Goal: Transaction & Acquisition: Purchase product/service

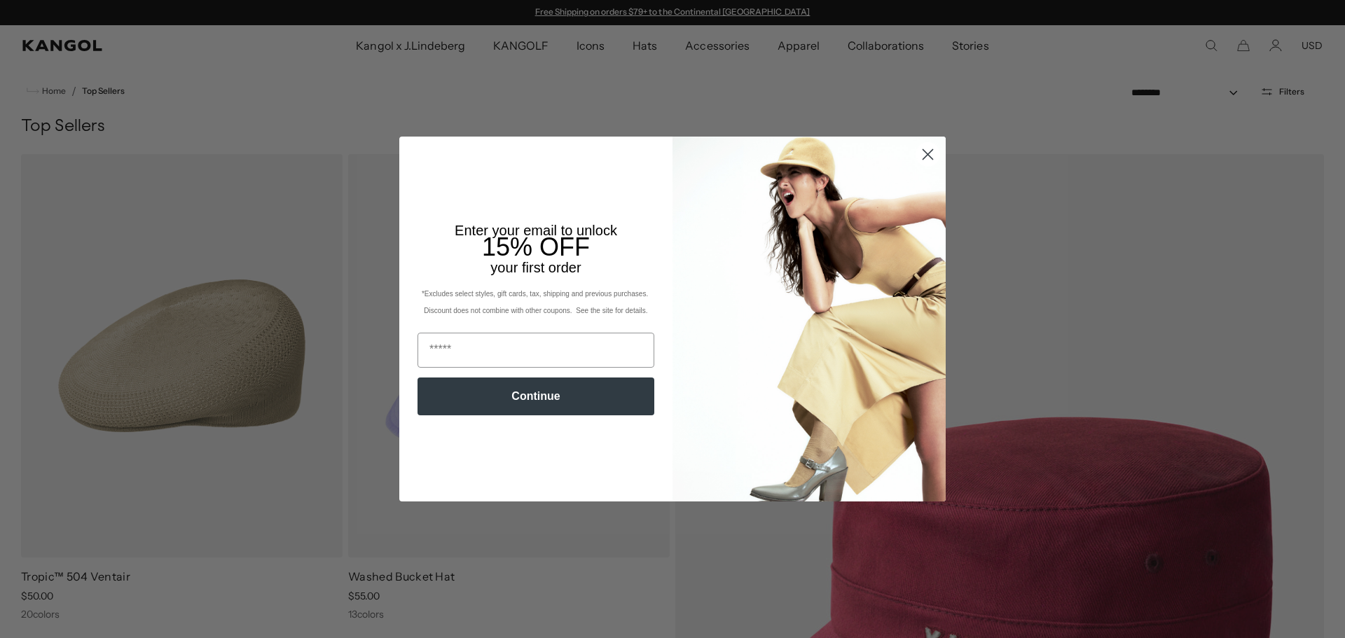
scroll to position [0, 289]
click at [919, 156] on circle "Close dialog" at bounding box center [927, 154] width 23 height 23
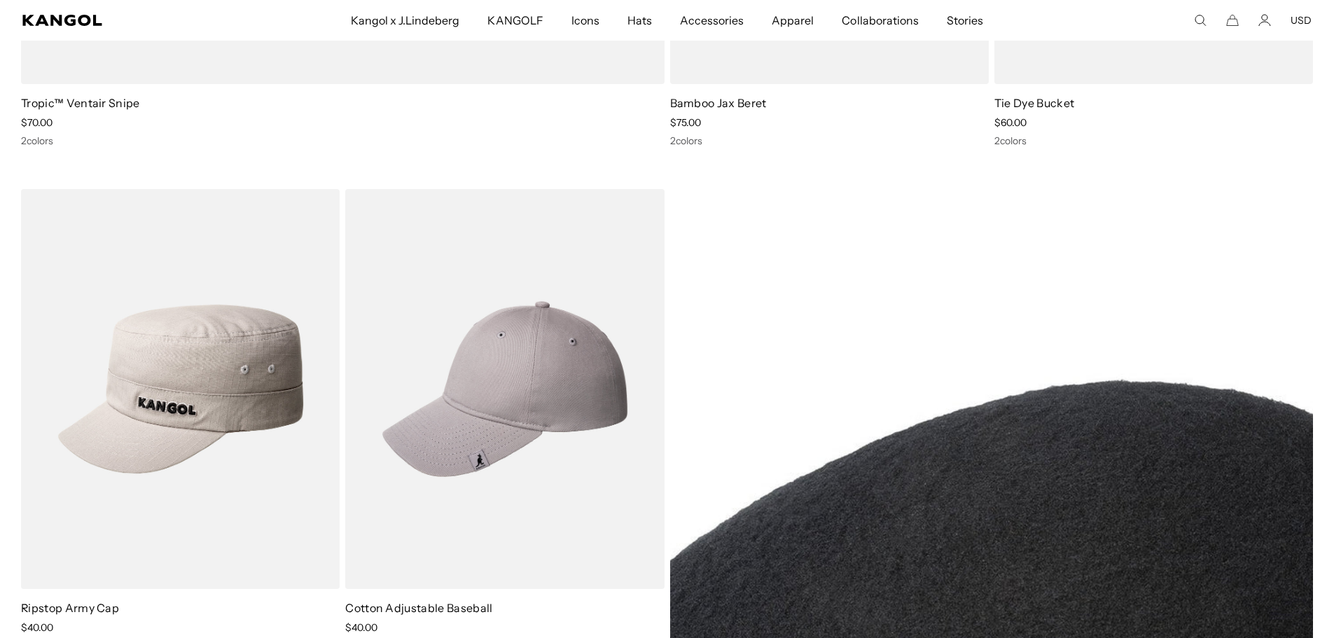
scroll to position [0, 0]
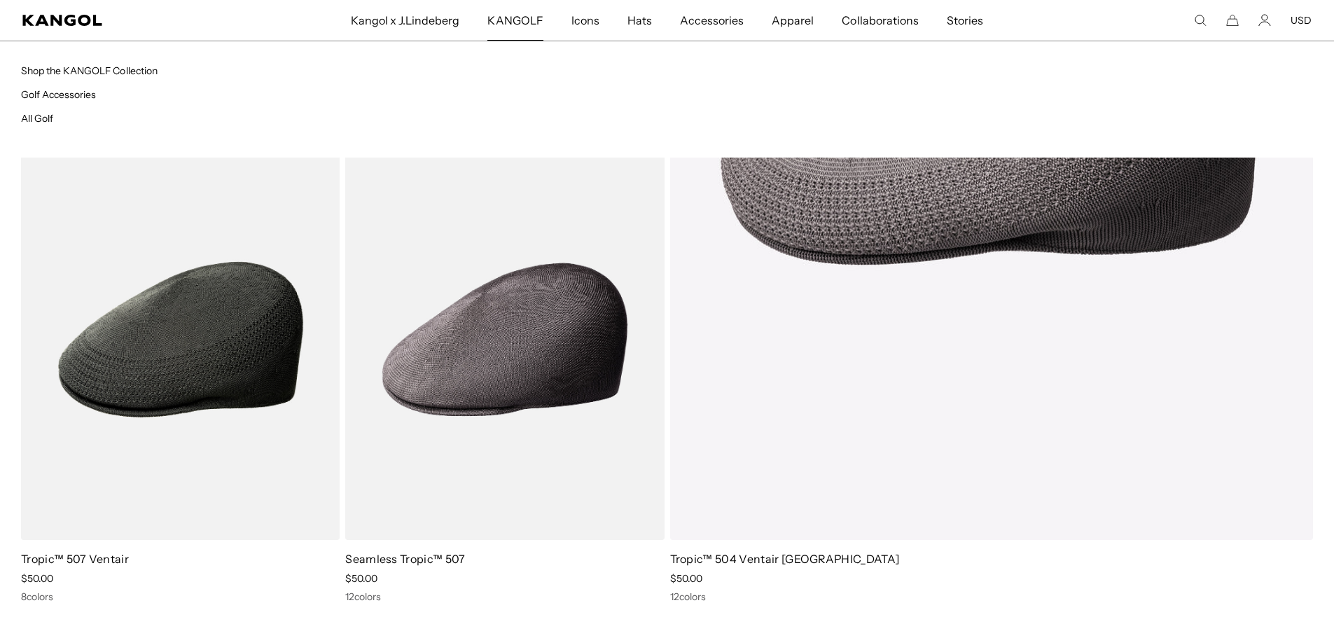
click at [509, 20] on span "KANGOLF" at bounding box center [514, 20] width 55 height 41
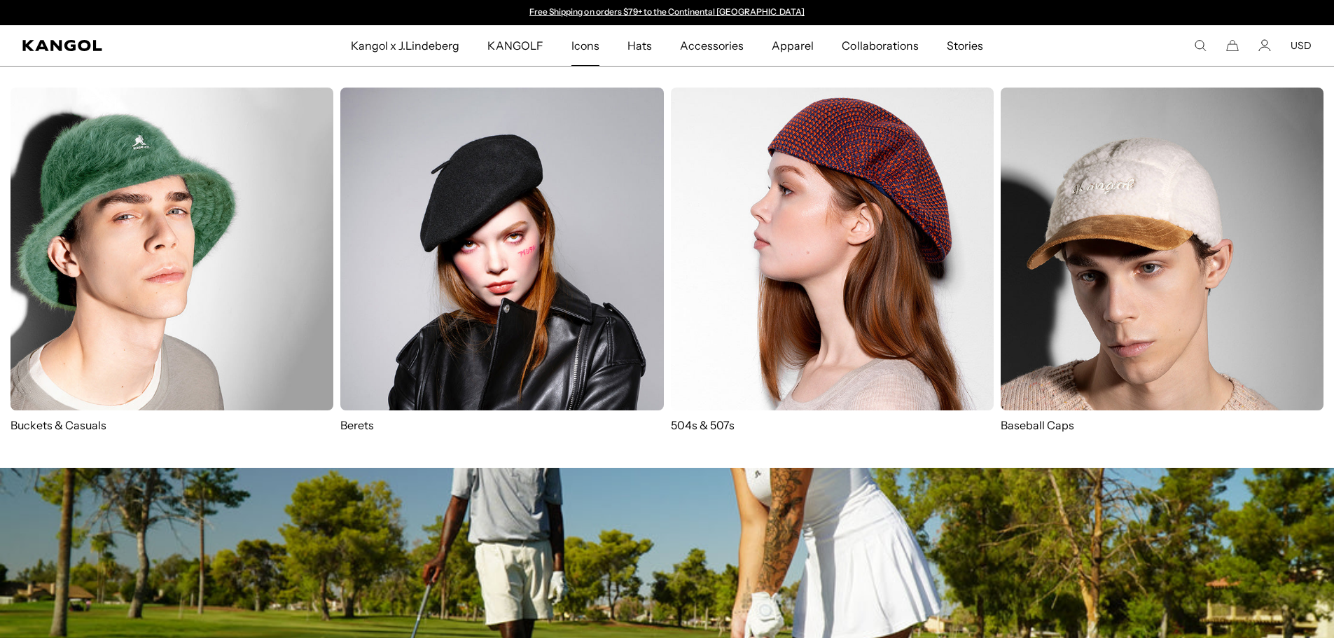
click at [599, 48] on span "Icons" at bounding box center [585, 45] width 28 height 41
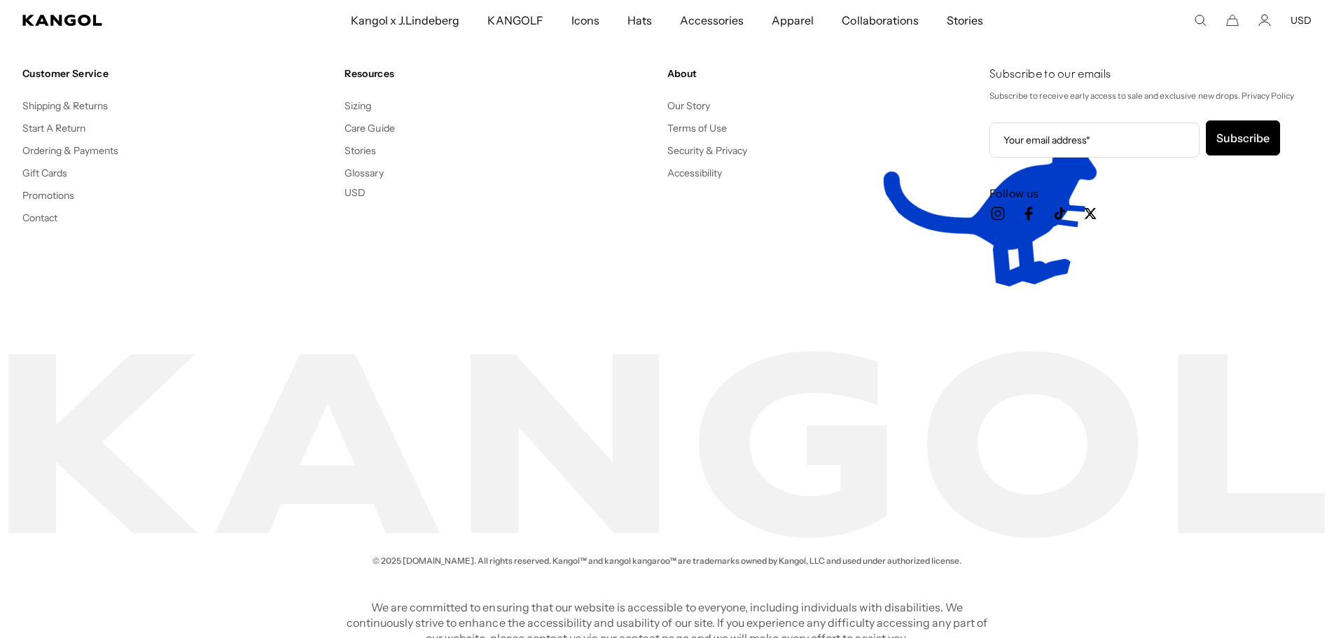
scroll to position [2989, 0]
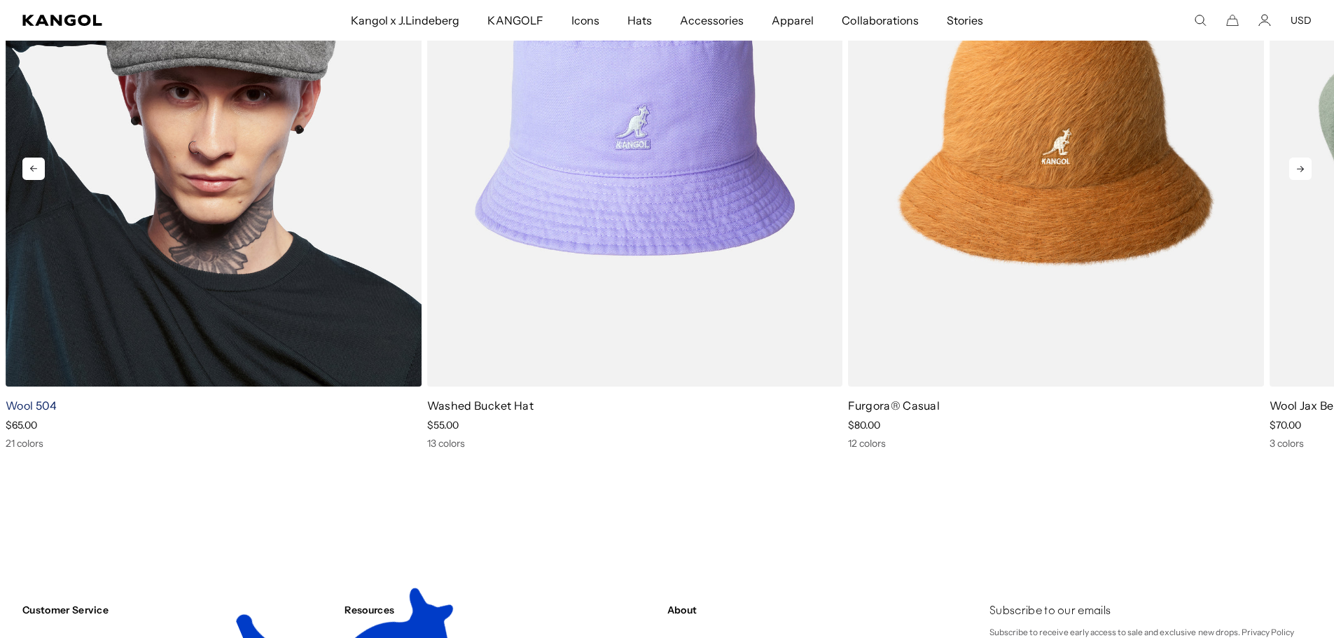
click at [51, 403] on link "Wool 504" at bounding box center [32, 405] width 52 height 14
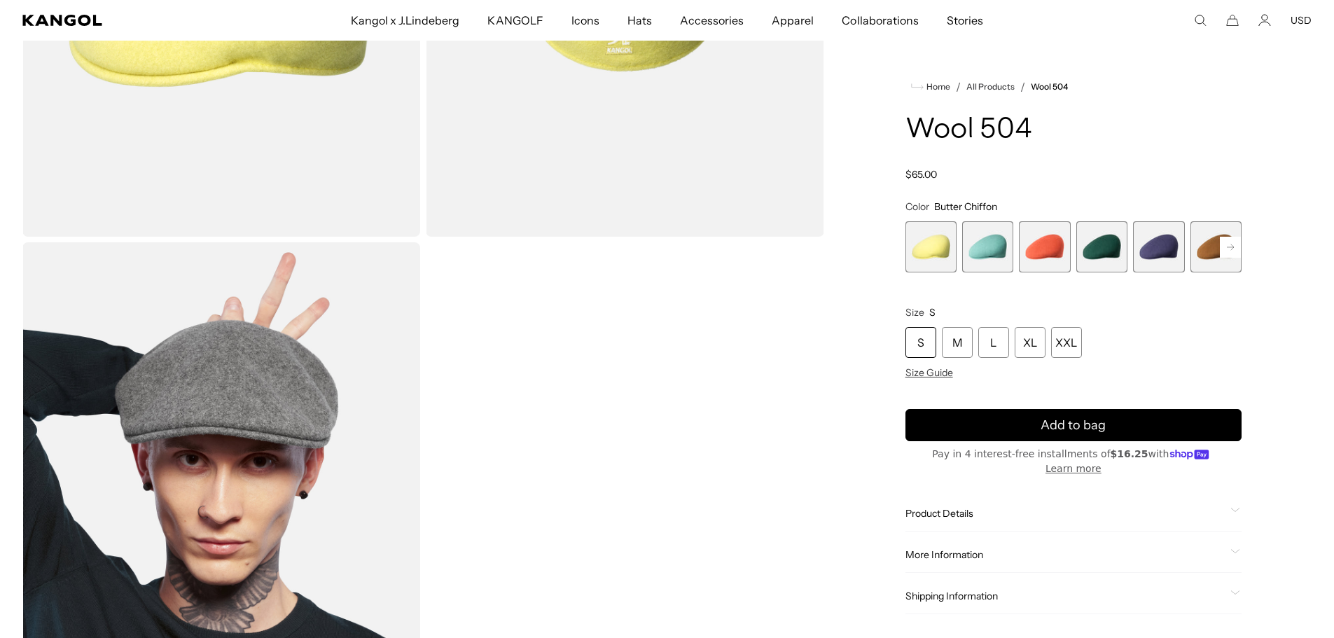
scroll to position [350, 0]
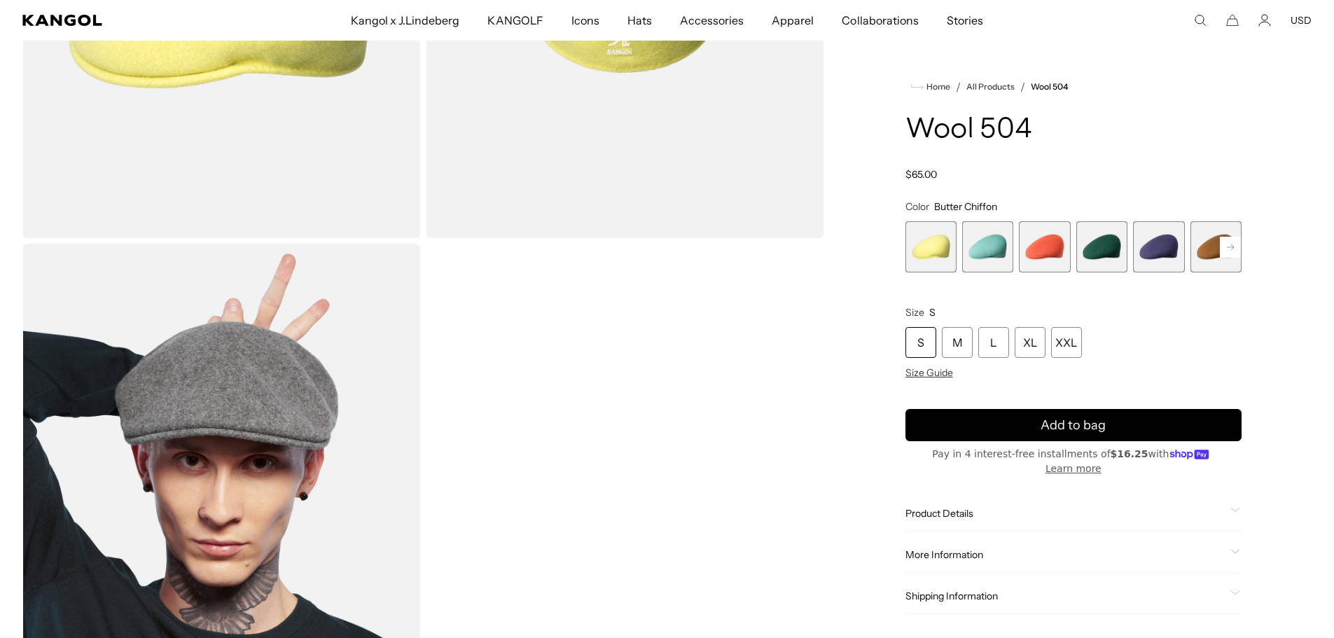
click at [1223, 247] on rect at bounding box center [1230, 247] width 21 height 21
click at [1222, 247] on rect at bounding box center [1230, 247] width 21 height 21
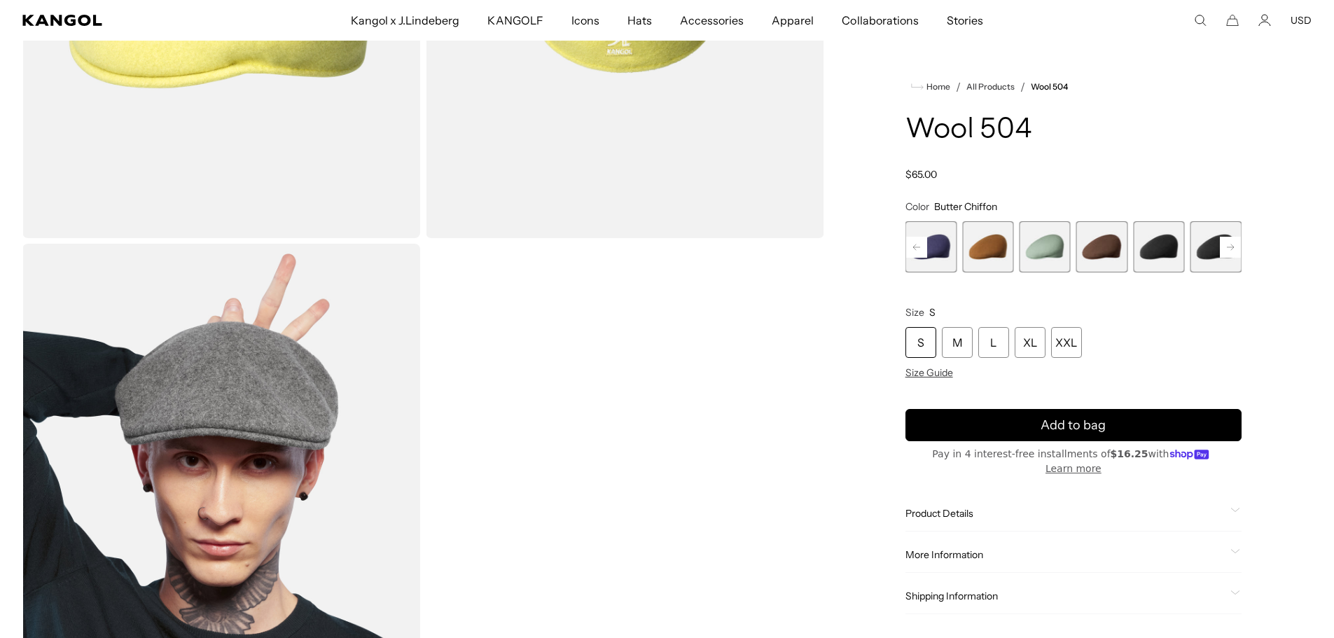
click at [1222, 247] on rect at bounding box center [1230, 247] width 21 height 21
click at [1094, 249] on span "10 of 21" at bounding box center [1101, 246] width 51 height 51
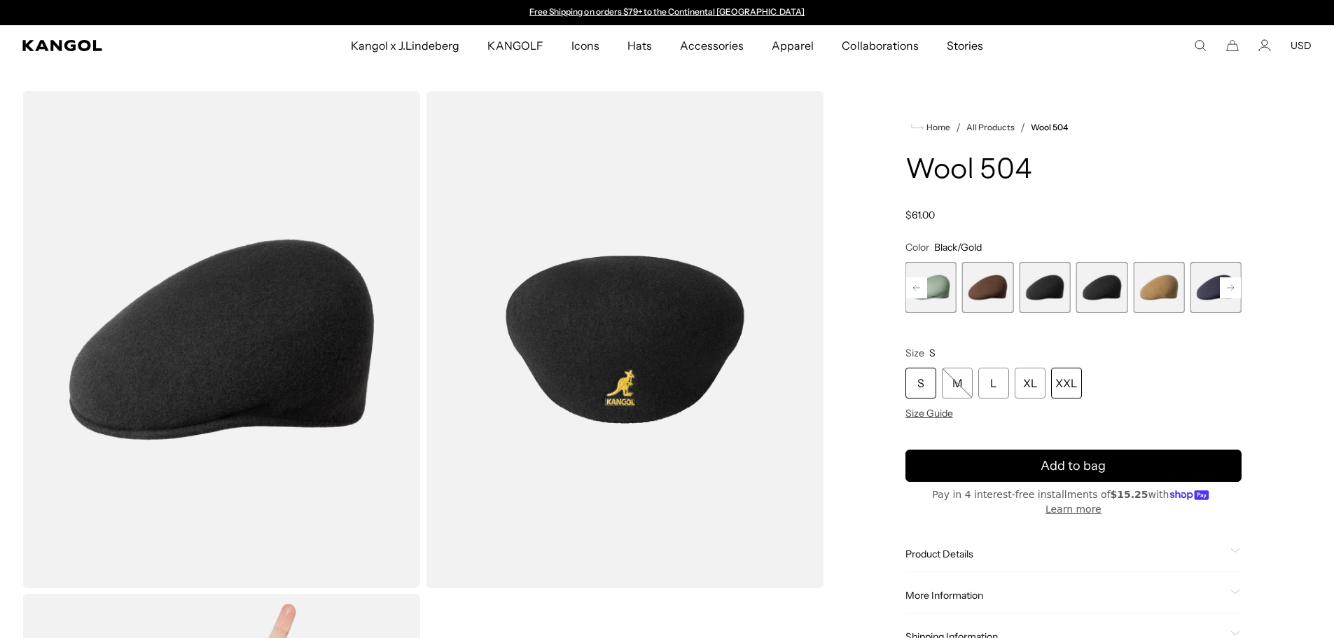
click at [1062, 391] on div "XXL" at bounding box center [1066, 383] width 31 height 31
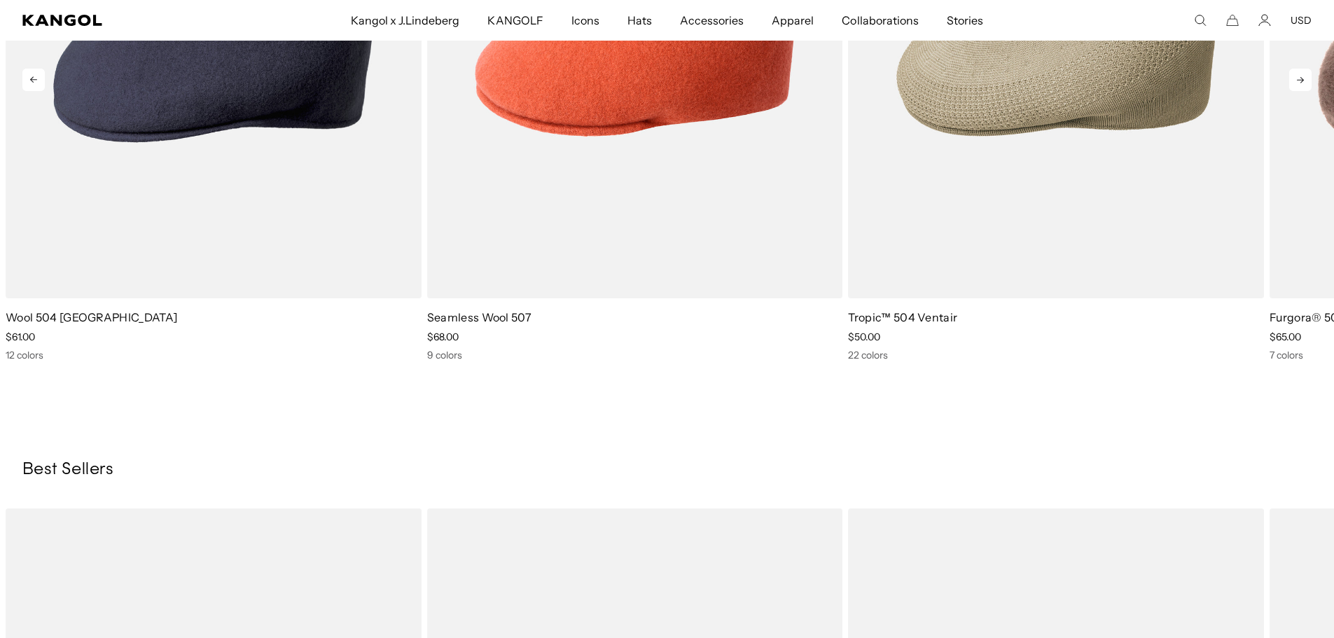
click at [1306, 85] on icon at bounding box center [1300, 80] width 22 height 22
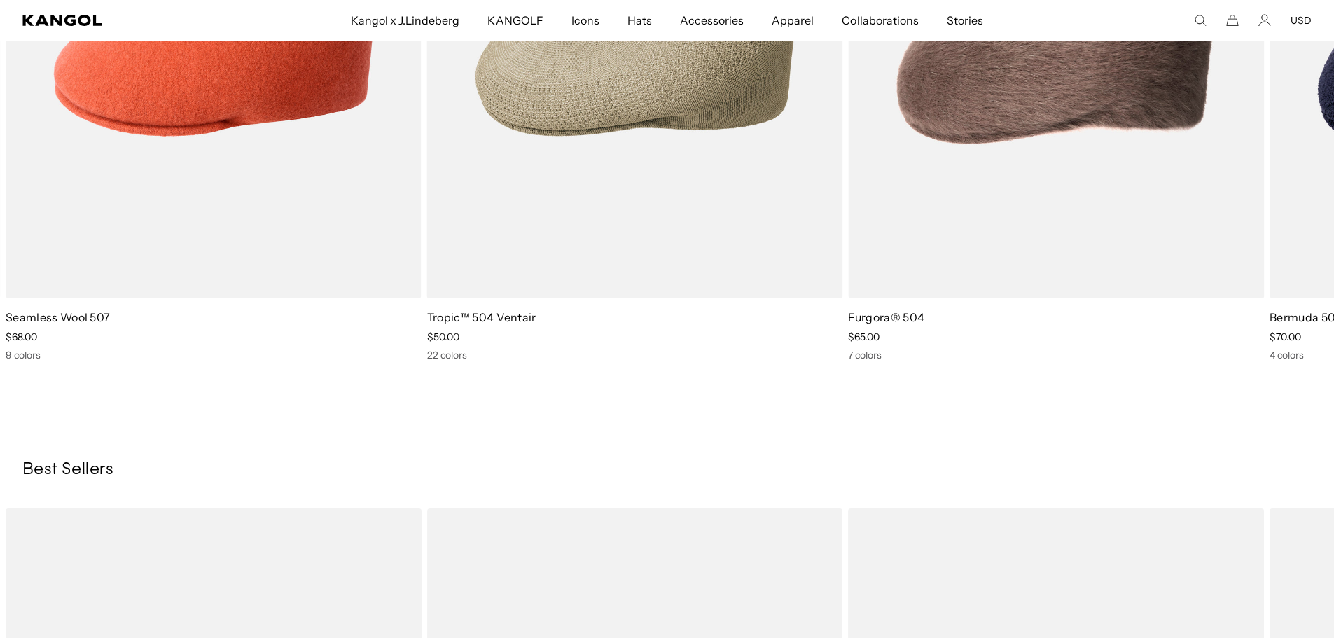
scroll to position [0, 289]
drag, startPoint x: 1330, startPoint y: 300, endPoint x: 1341, endPoint y: 264, distance: 38.1
click at [1333, 264] on html "Skip to content My Bag ( 0 ) Your cart is empty. Explore new hats Loading... Su…" at bounding box center [667, 185] width 1334 height 3313
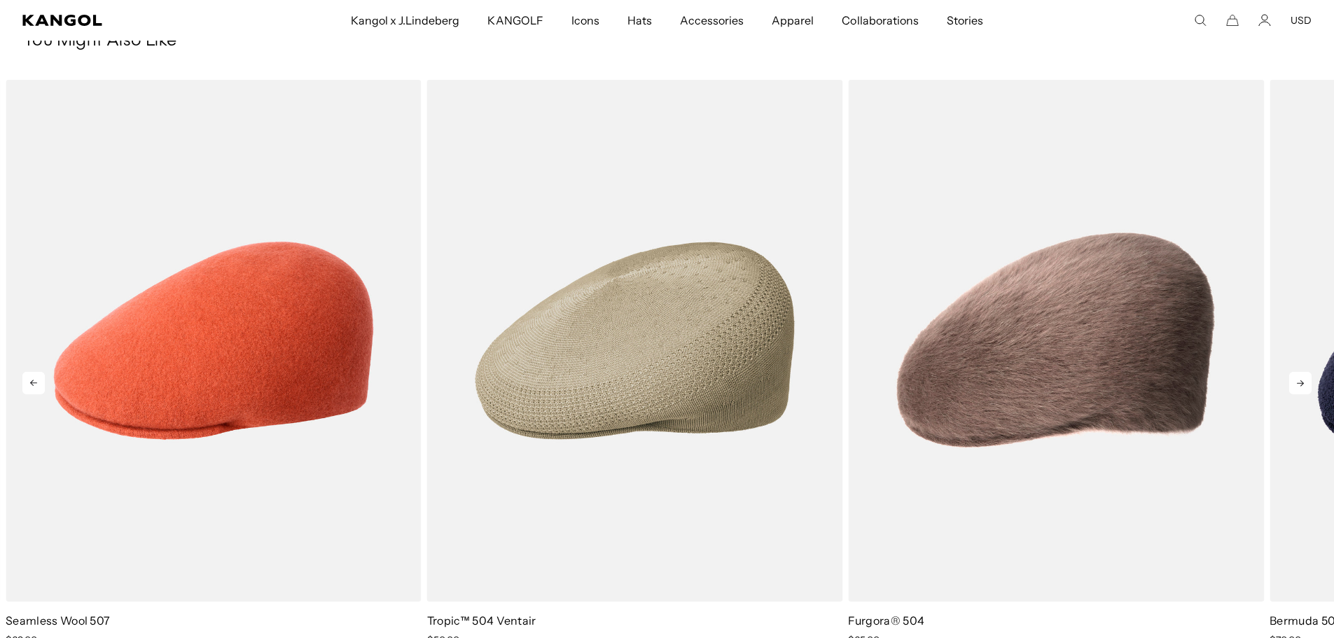
click at [1299, 382] on icon at bounding box center [1300, 383] width 22 height 22
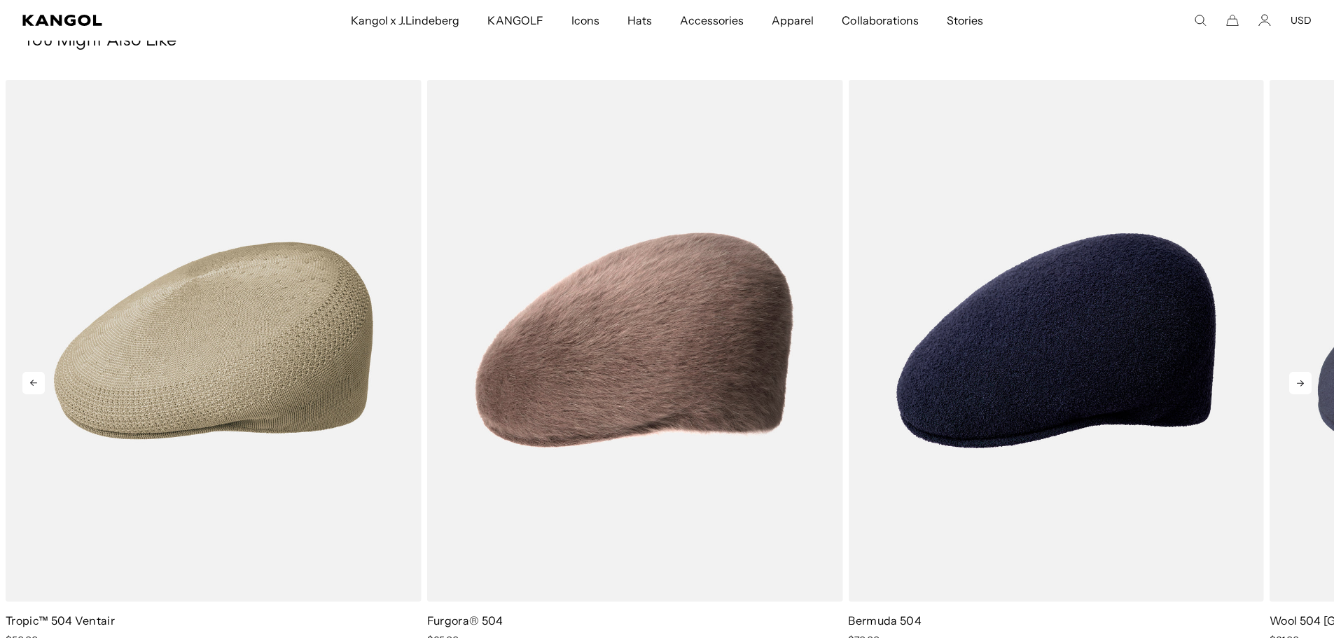
click at [1299, 382] on icon at bounding box center [1300, 383] width 22 height 22
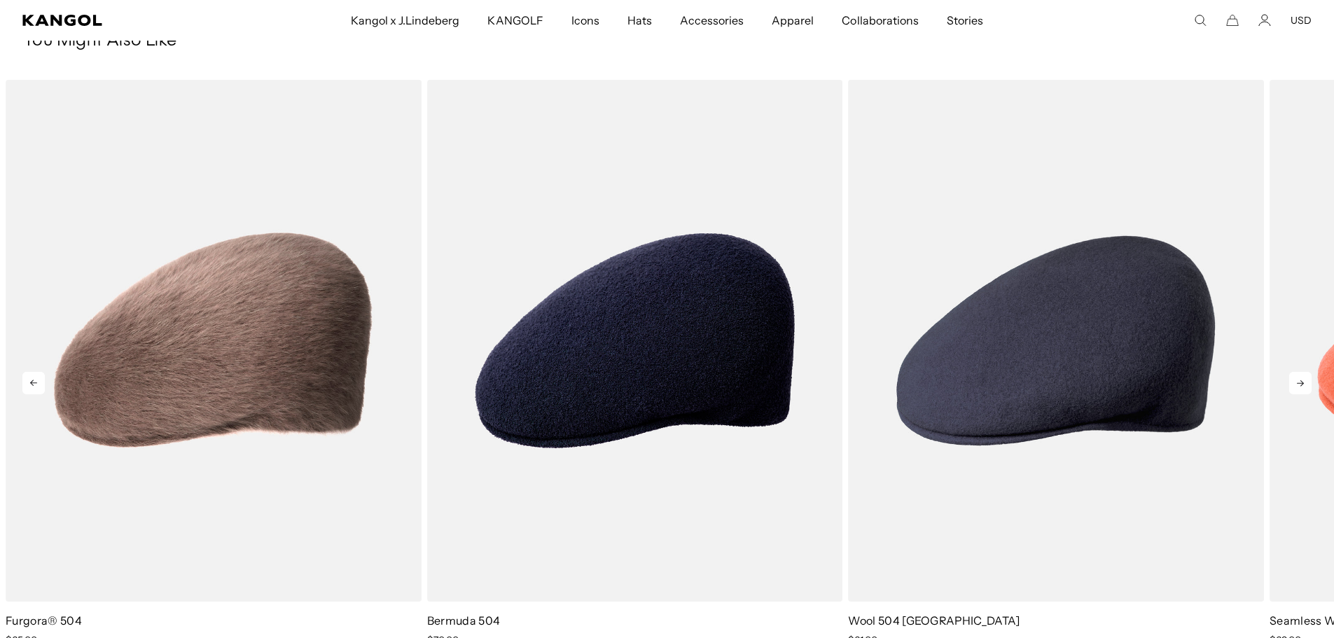
click at [1299, 382] on icon at bounding box center [1300, 383] width 22 height 22
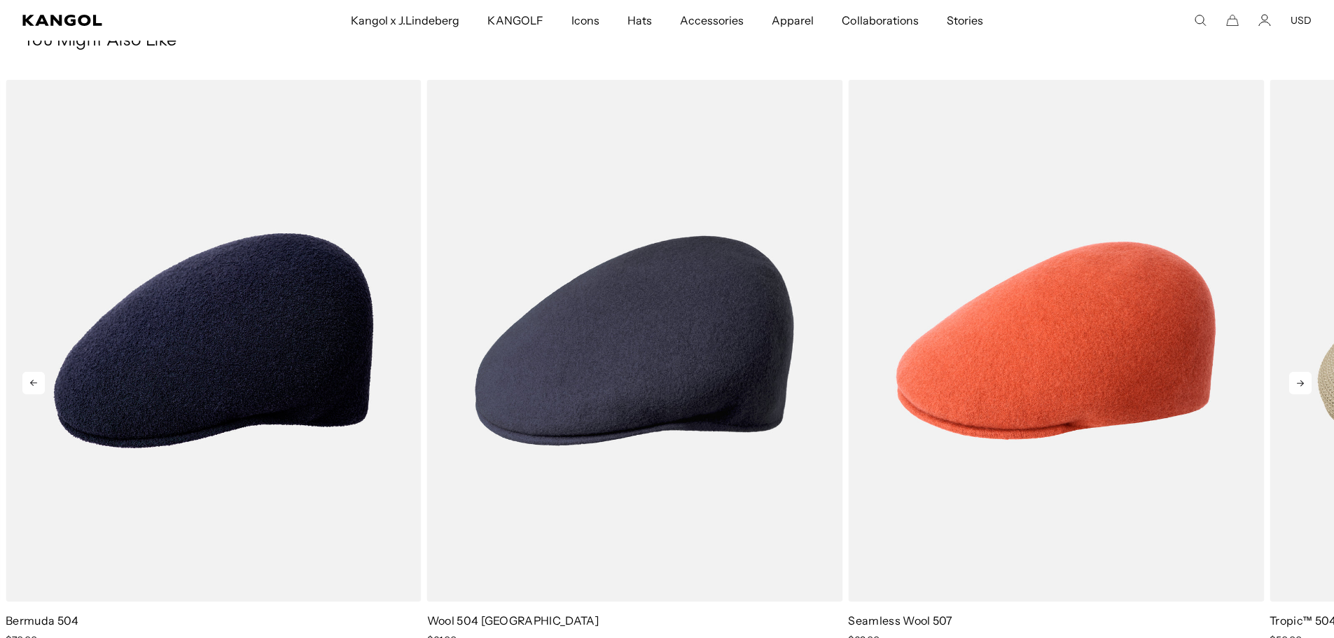
scroll to position [0, 0]
click at [1299, 382] on icon at bounding box center [1300, 383] width 22 height 22
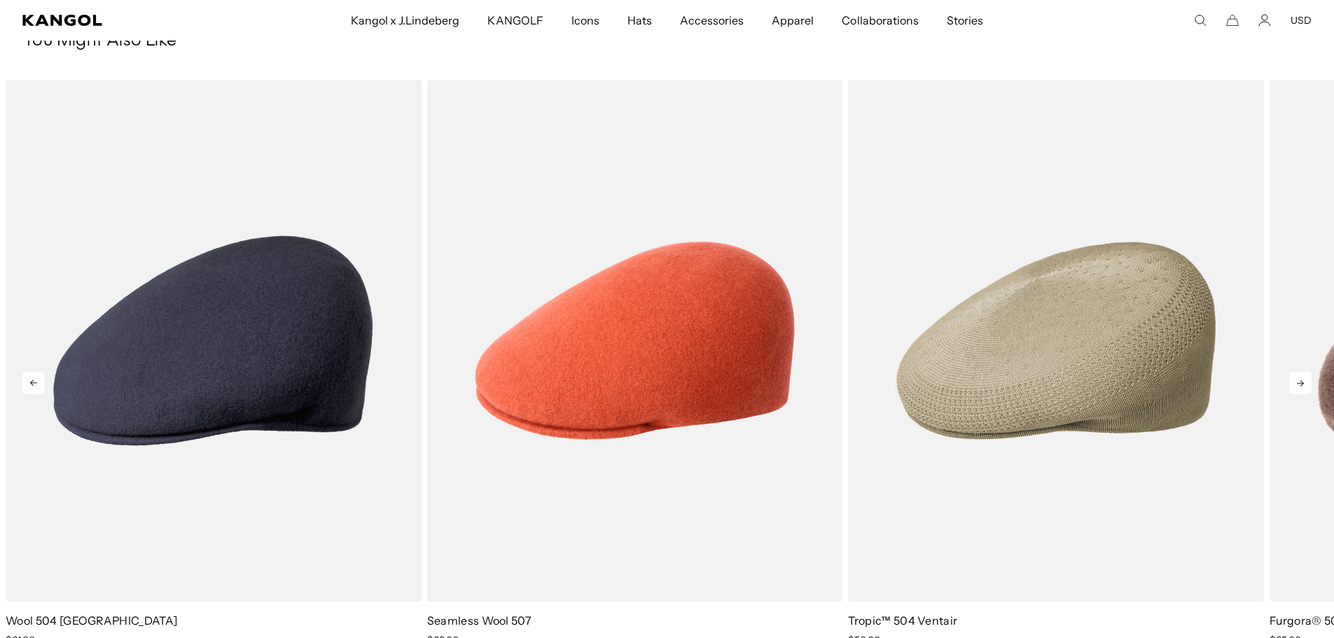
click at [1299, 382] on icon at bounding box center [1300, 383] width 22 height 22
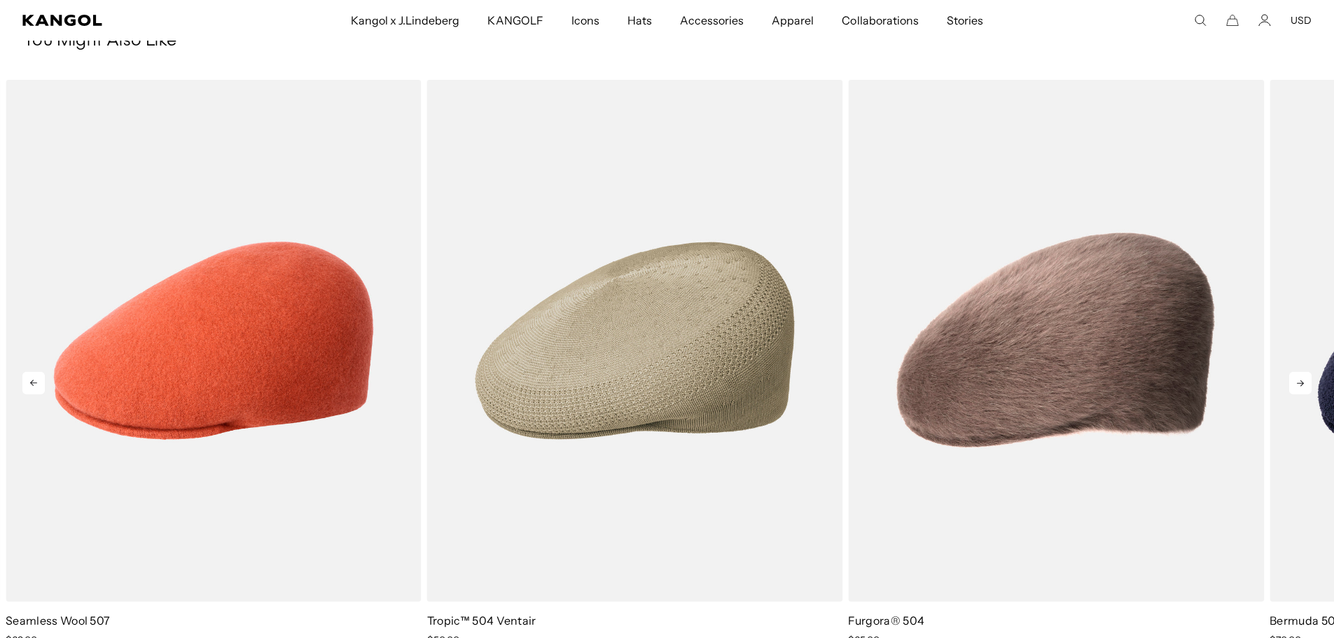
click at [1299, 382] on icon at bounding box center [1300, 383] width 22 height 22
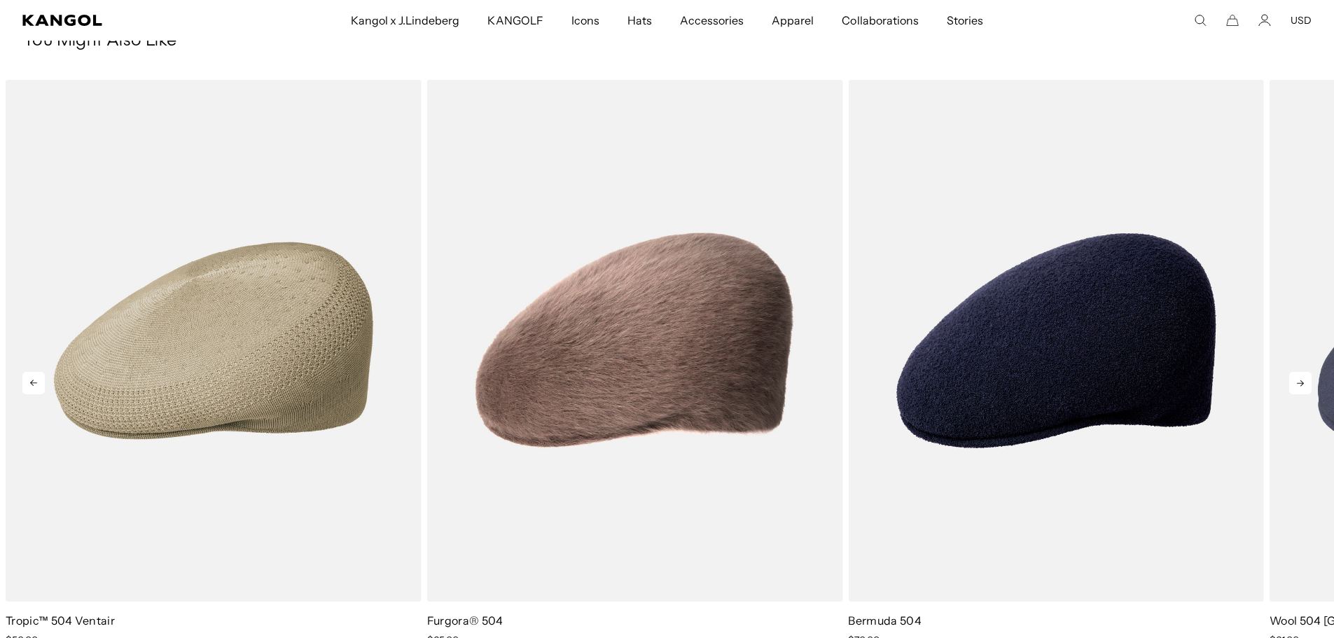
click at [1299, 382] on icon at bounding box center [1300, 383] width 22 height 22
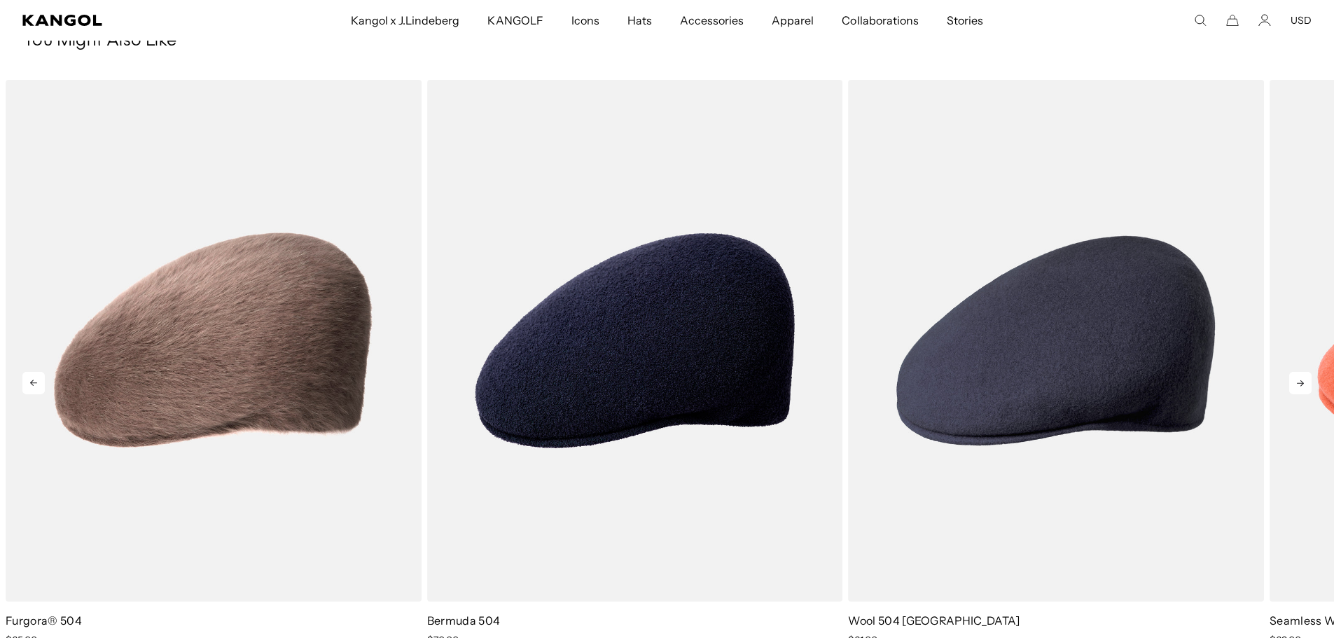
click at [1299, 382] on icon at bounding box center [1300, 383] width 22 height 22
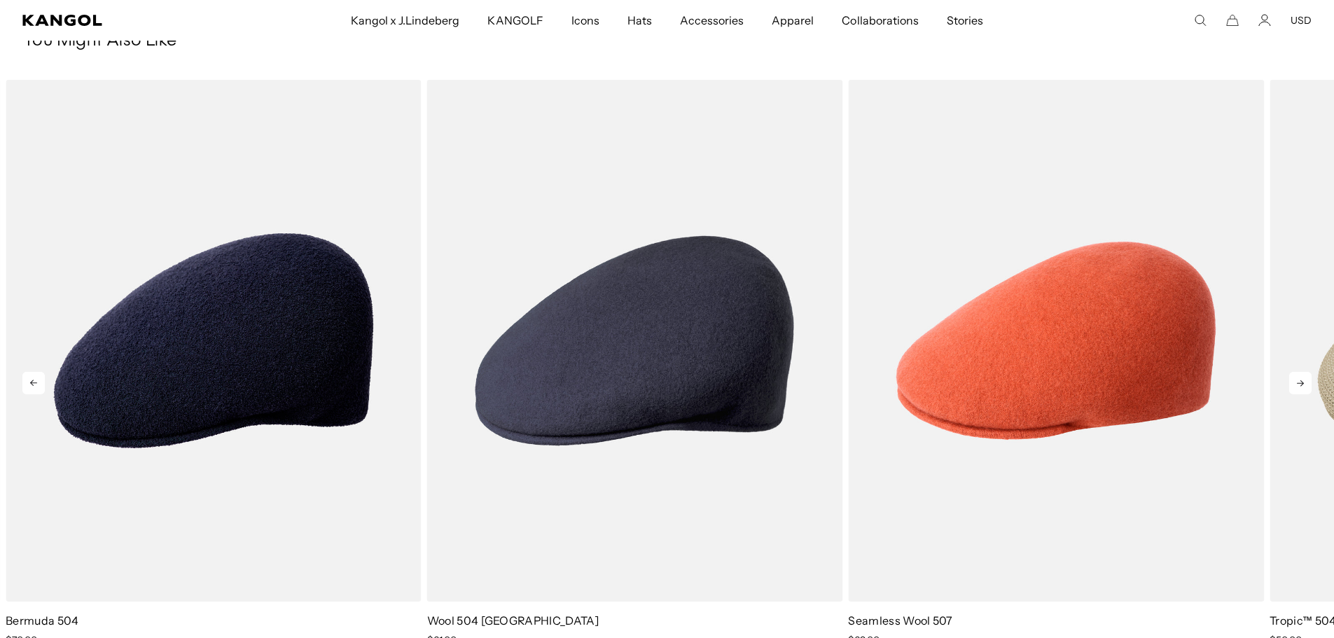
click at [1299, 382] on icon at bounding box center [1300, 383] width 22 height 22
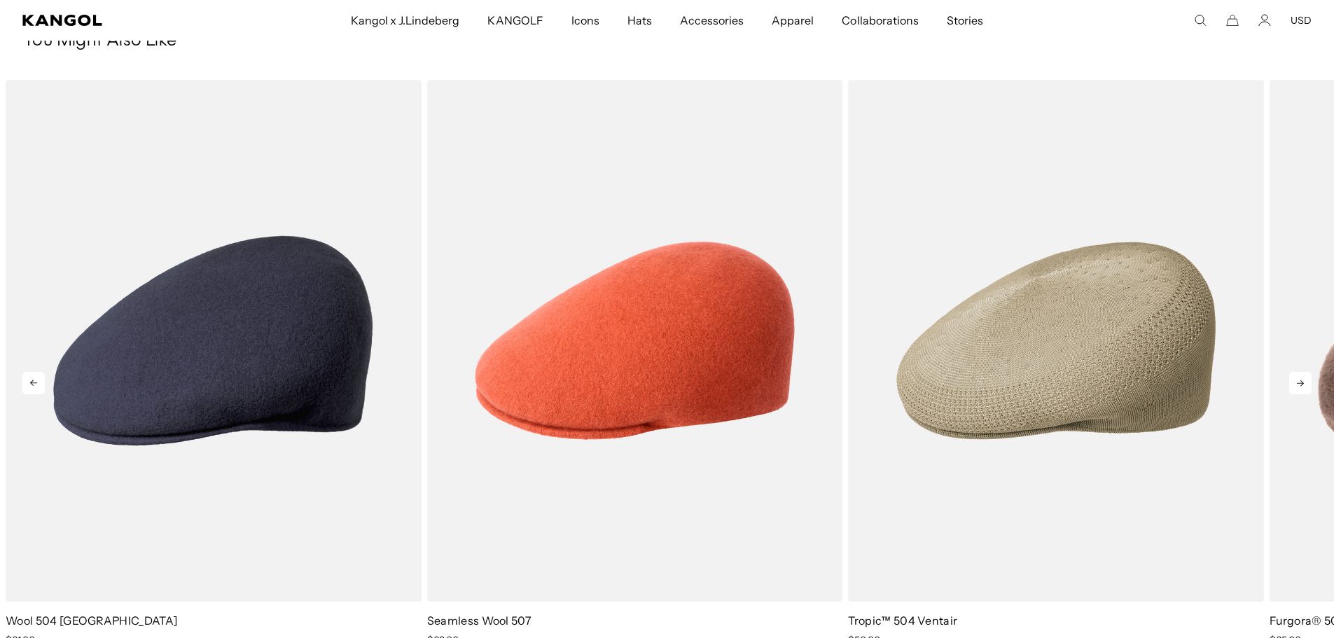
click at [1299, 382] on icon at bounding box center [1300, 383] width 22 height 22
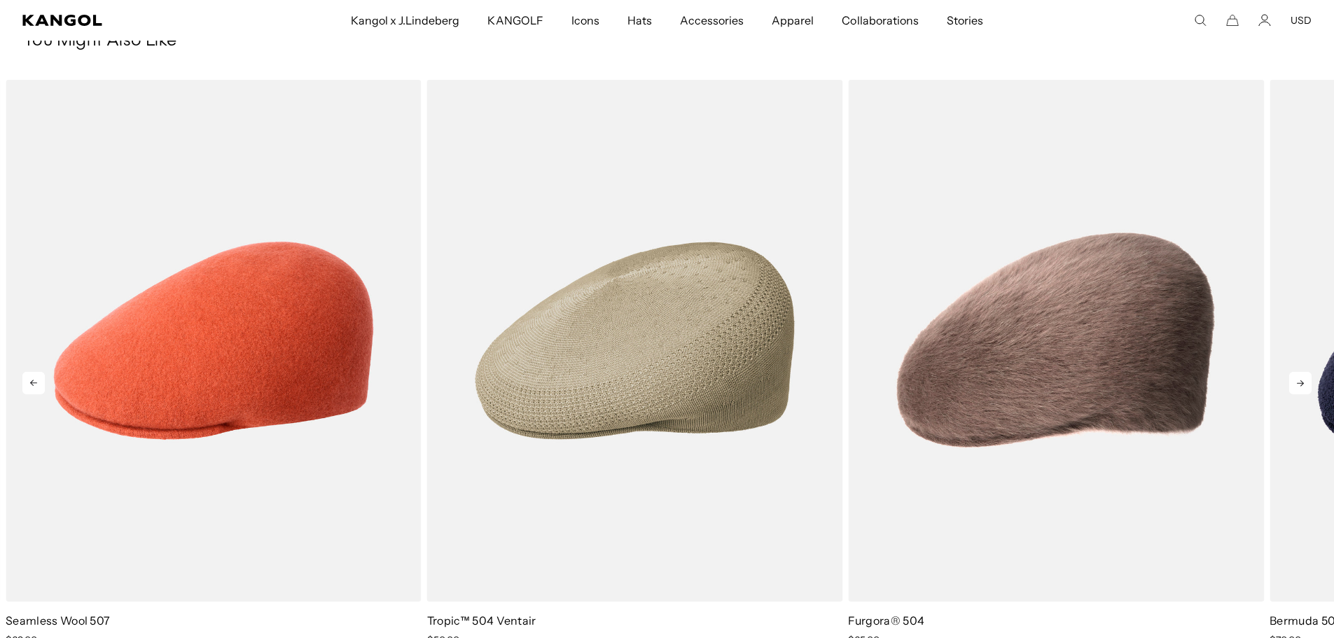
click at [1299, 382] on icon at bounding box center [1300, 383] width 22 height 22
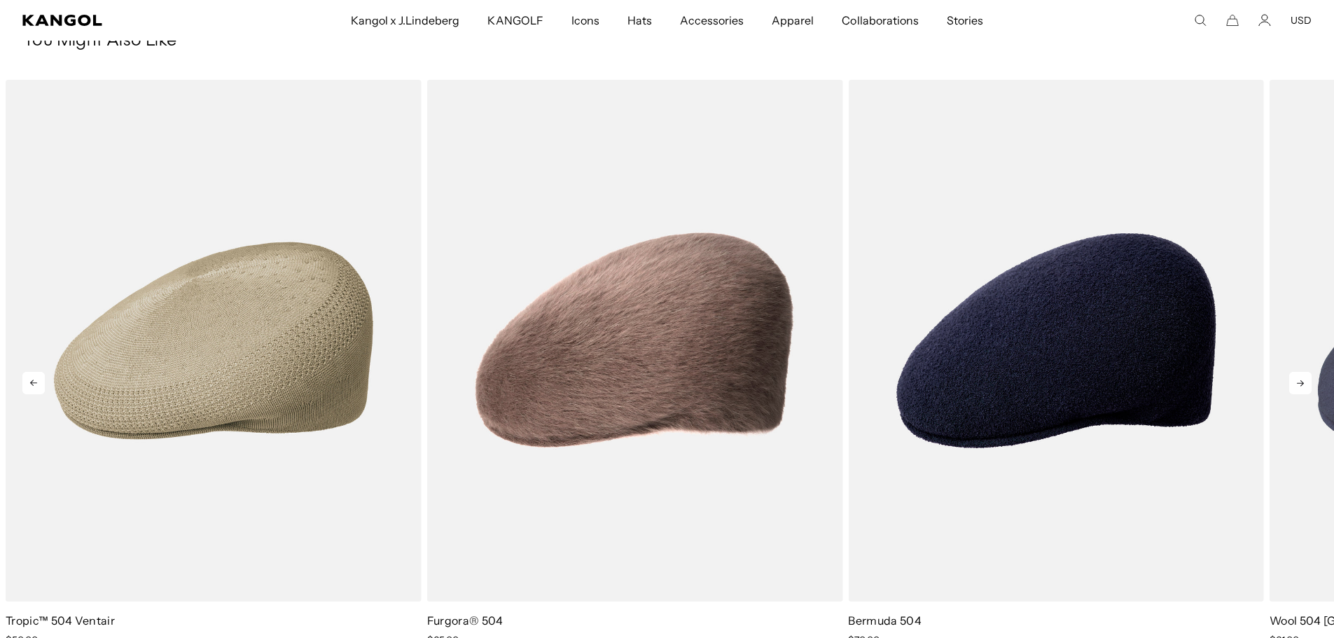
click at [1299, 382] on icon at bounding box center [1300, 383] width 22 height 22
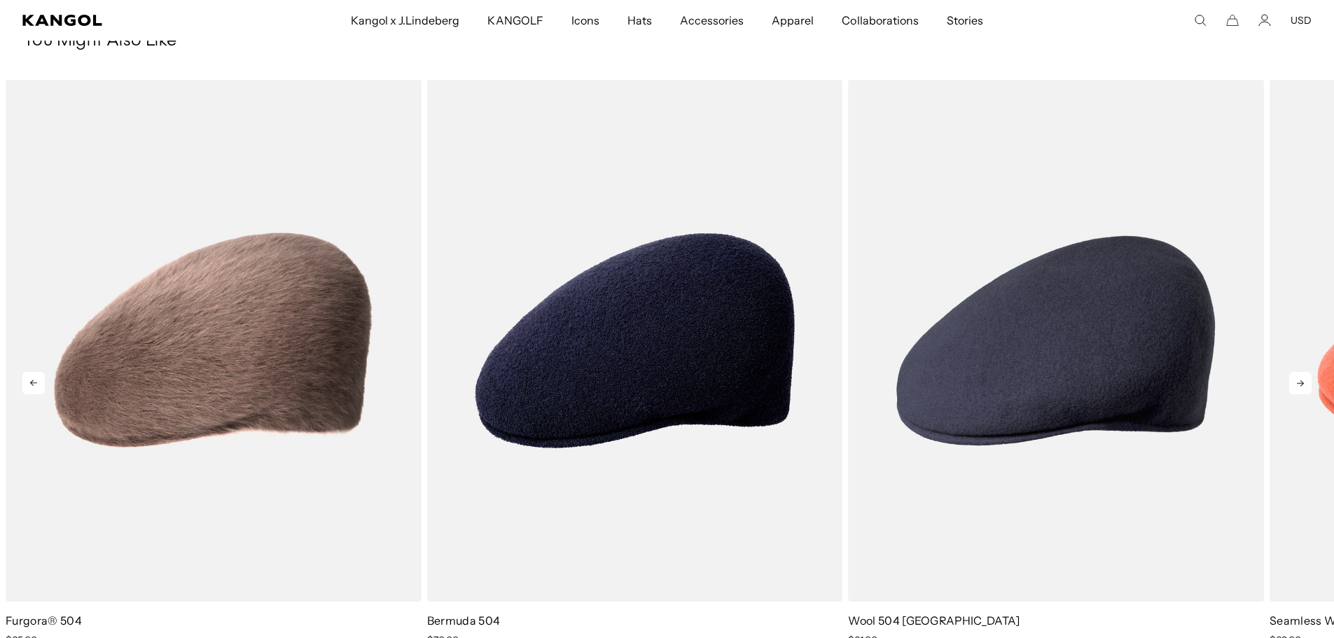
scroll to position [0, 289]
click at [1299, 382] on icon at bounding box center [1300, 383] width 22 height 22
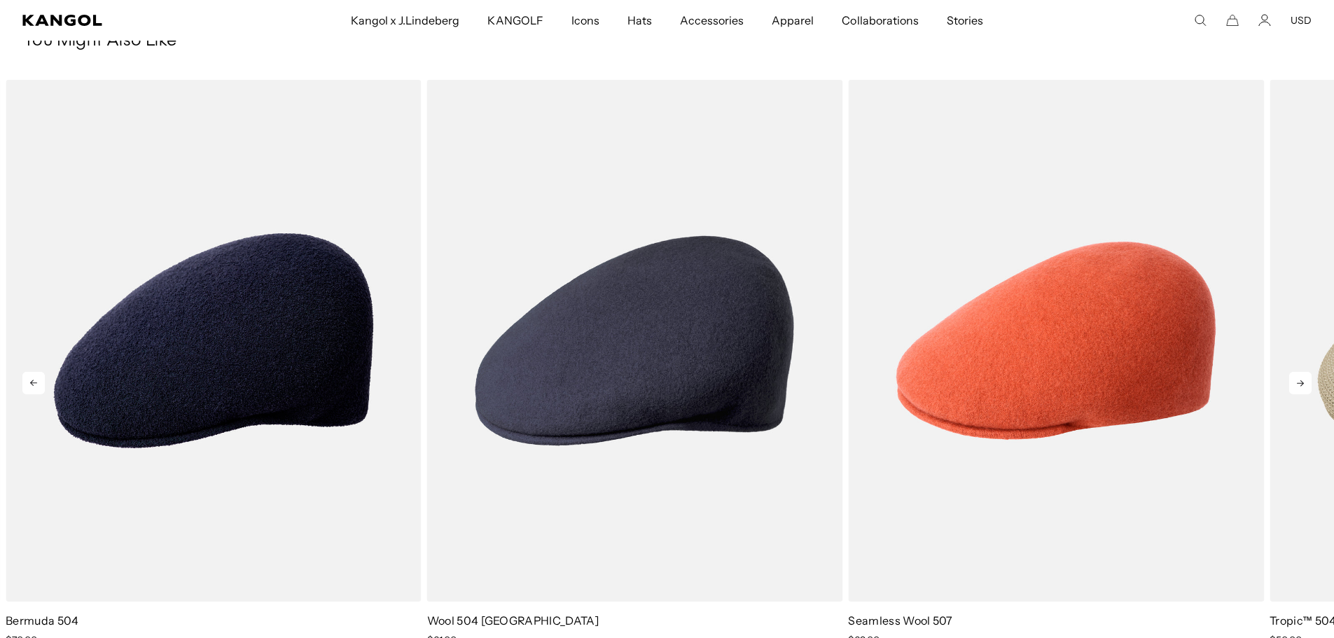
click at [1299, 382] on icon at bounding box center [1300, 383] width 22 height 22
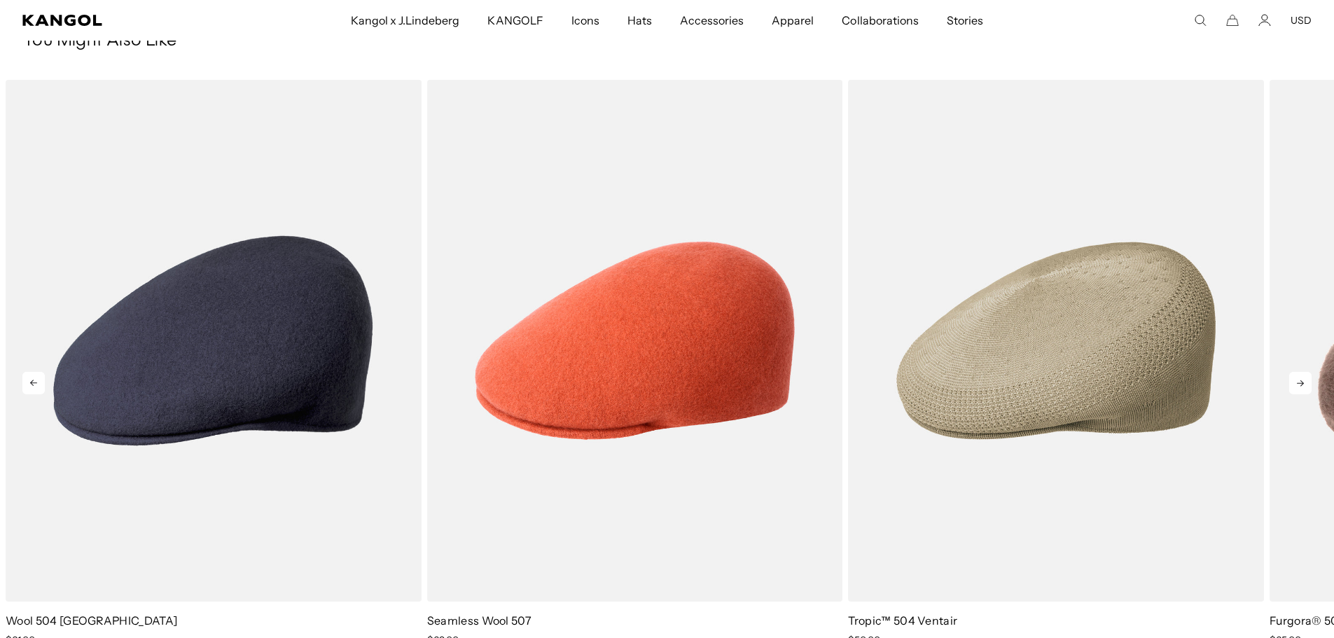
click at [1299, 382] on icon at bounding box center [1300, 383] width 22 height 22
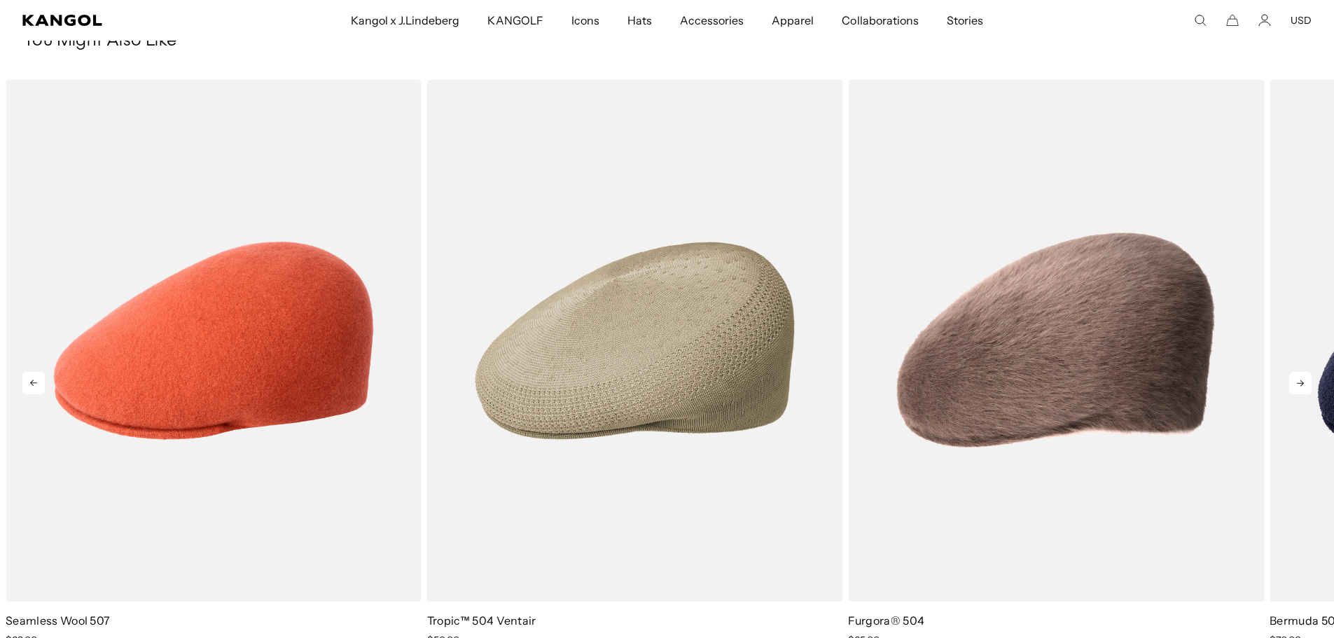
click at [1299, 382] on icon at bounding box center [1300, 383] width 22 height 22
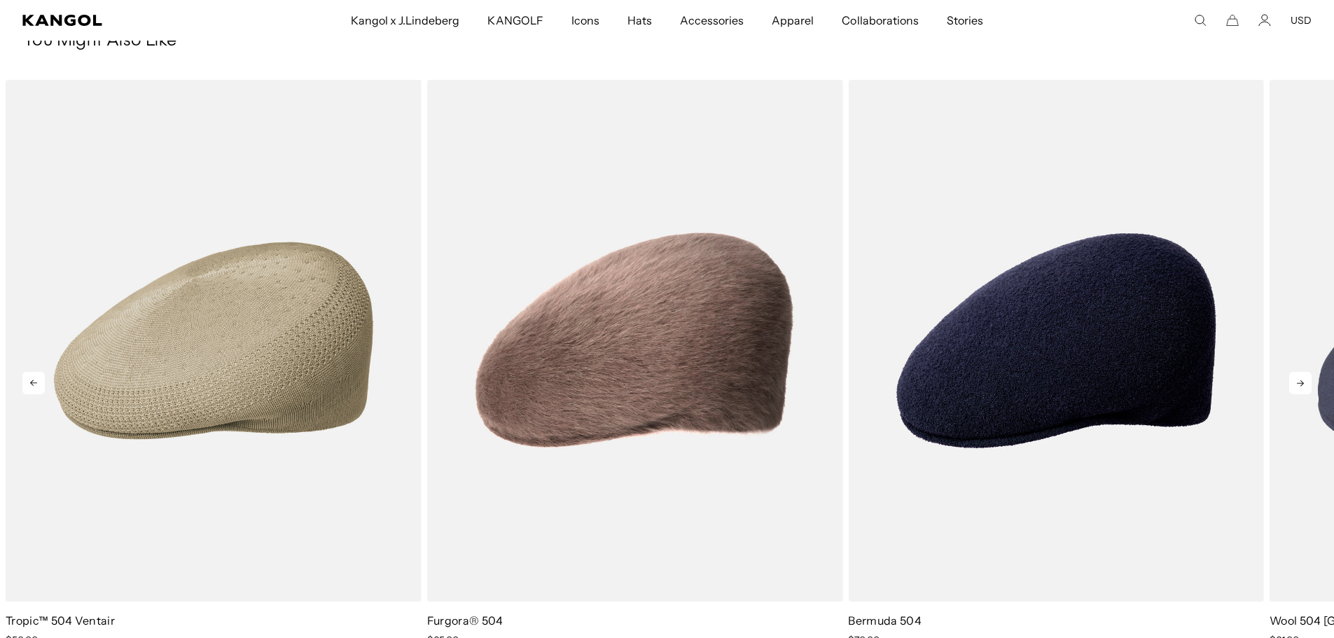
click at [1299, 382] on icon at bounding box center [1300, 383] width 22 height 22
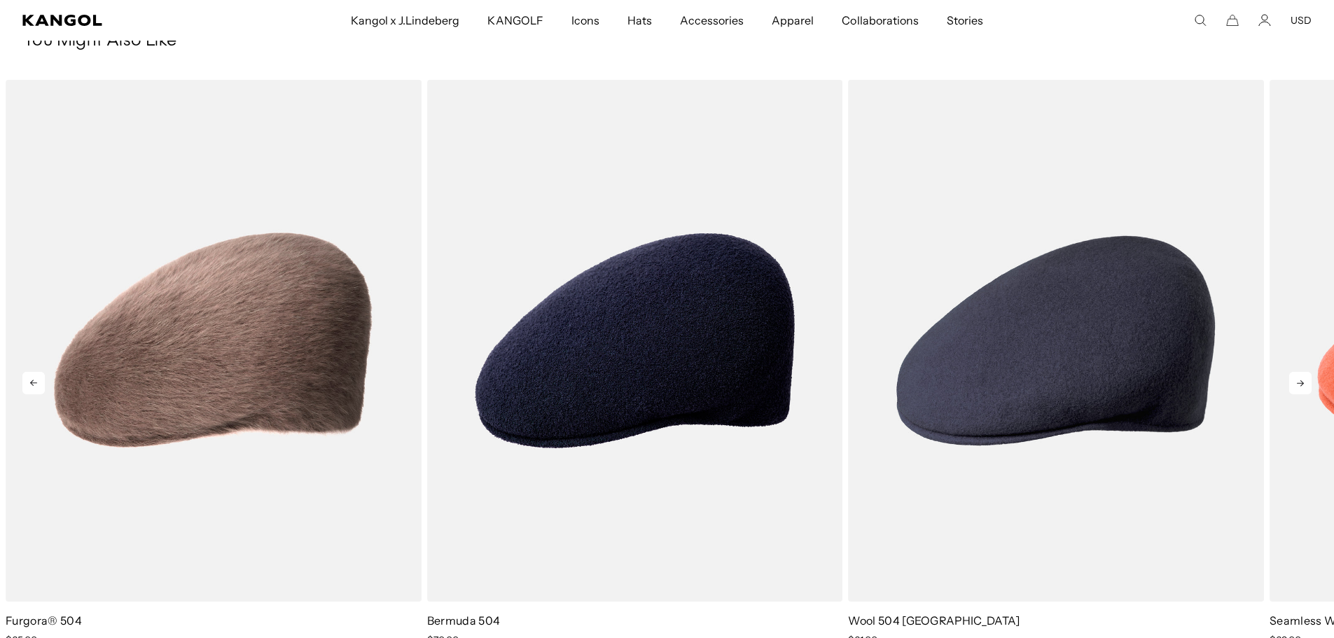
click at [1299, 382] on icon at bounding box center [1300, 383] width 22 height 22
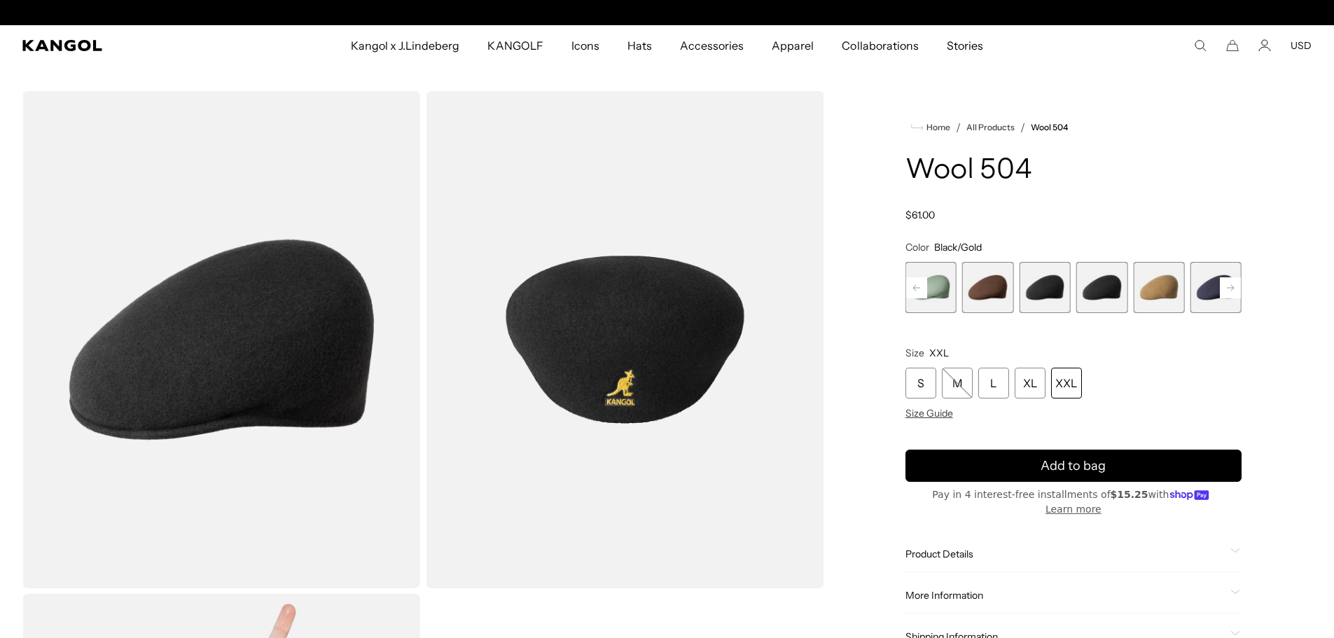
scroll to position [0, 0]
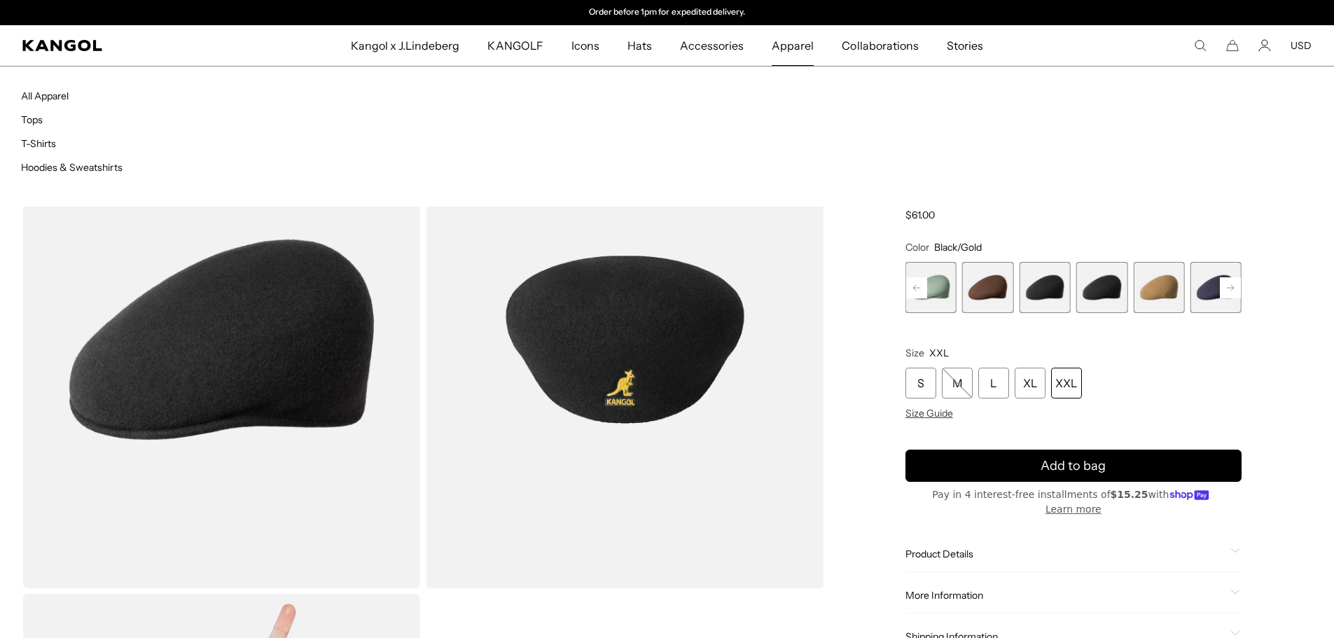
click at [777, 51] on span "Apparel" at bounding box center [793, 45] width 42 height 41
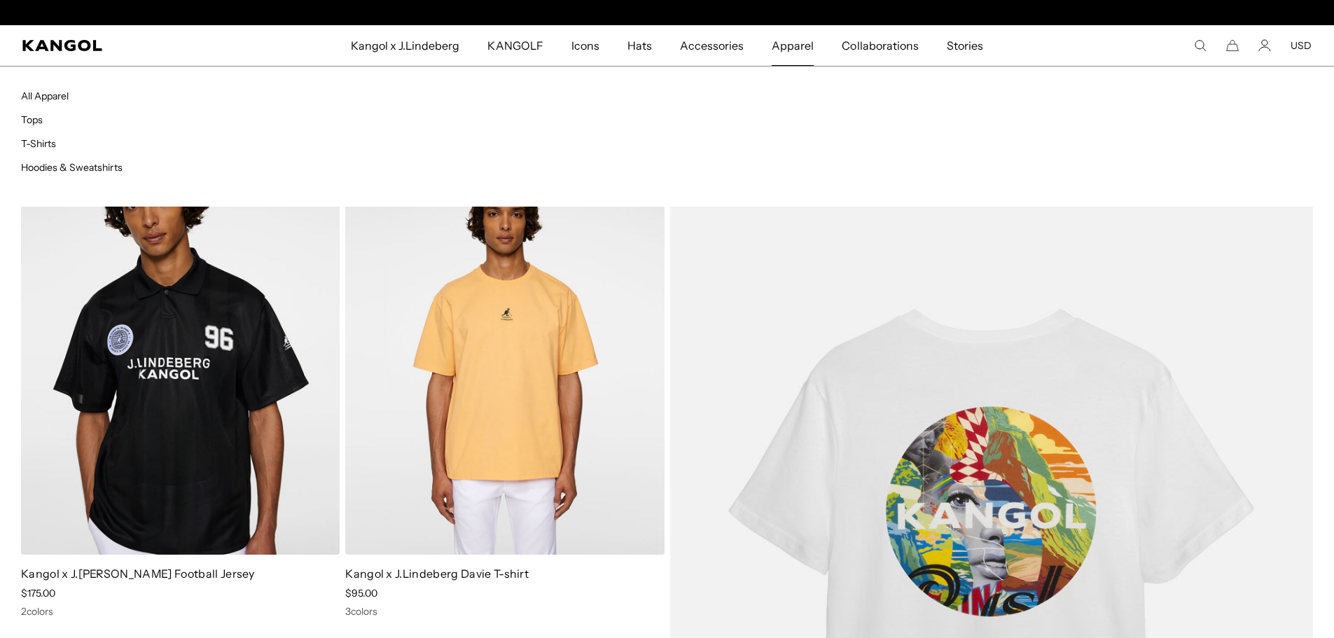
click at [808, 48] on span "Apparel" at bounding box center [793, 45] width 42 height 41
click at [792, 45] on span "Apparel" at bounding box center [793, 45] width 42 height 41
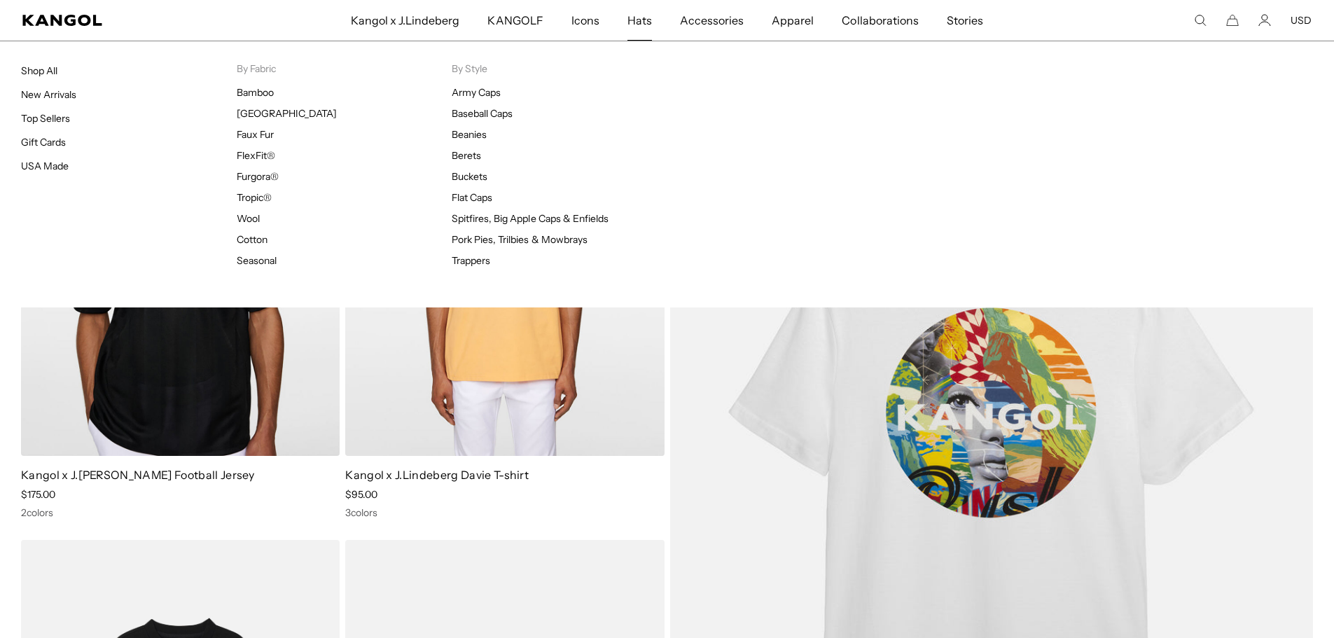
scroll to position [0, 289]
click at [645, 22] on span "Hats" at bounding box center [639, 20] width 25 height 41
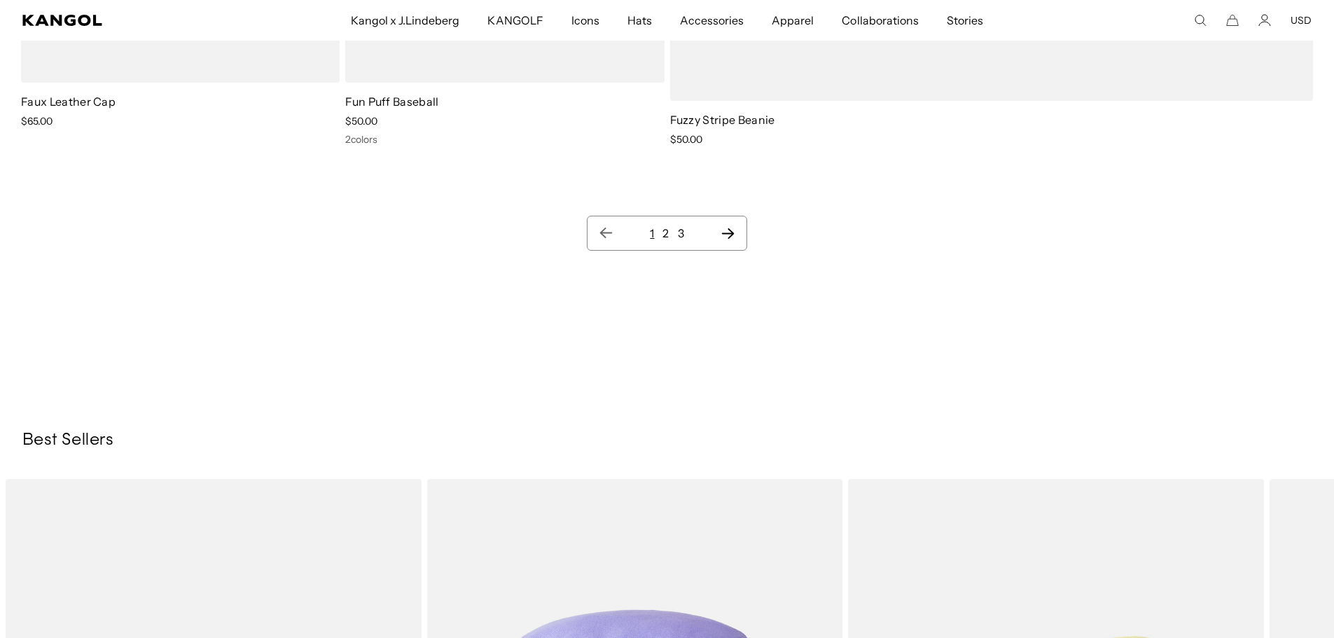
click at [726, 231] on icon "Next page" at bounding box center [728, 233] width 15 height 14
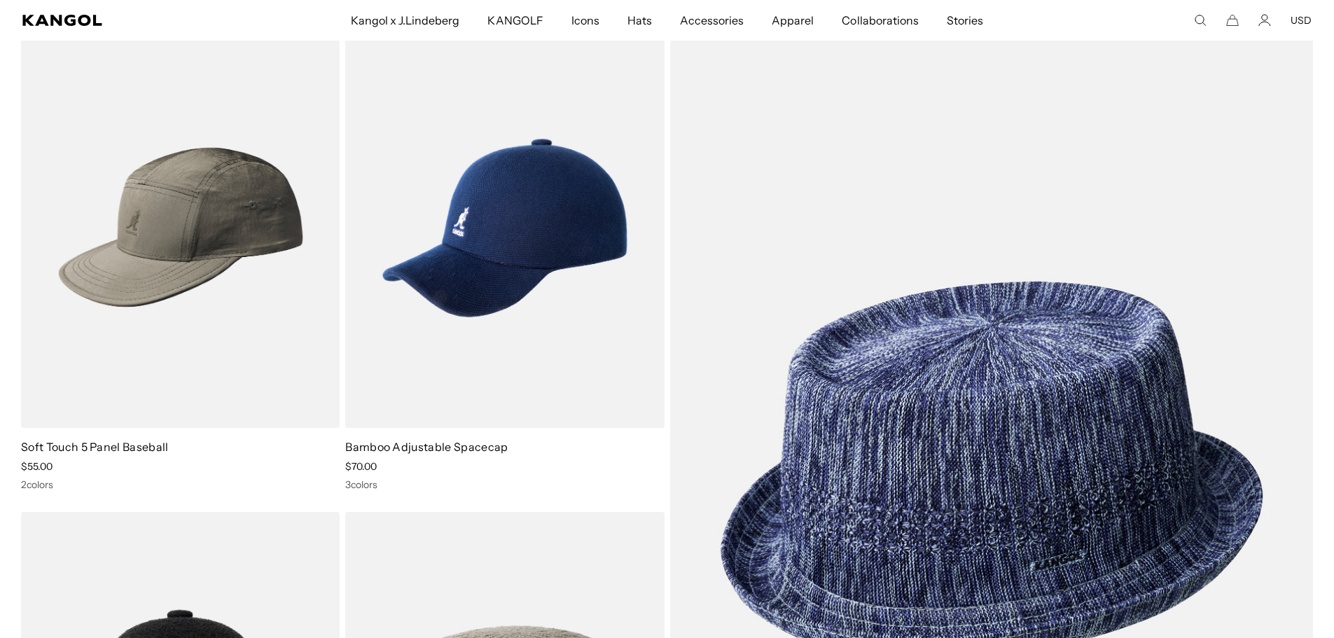
scroll to position [10027, 0]
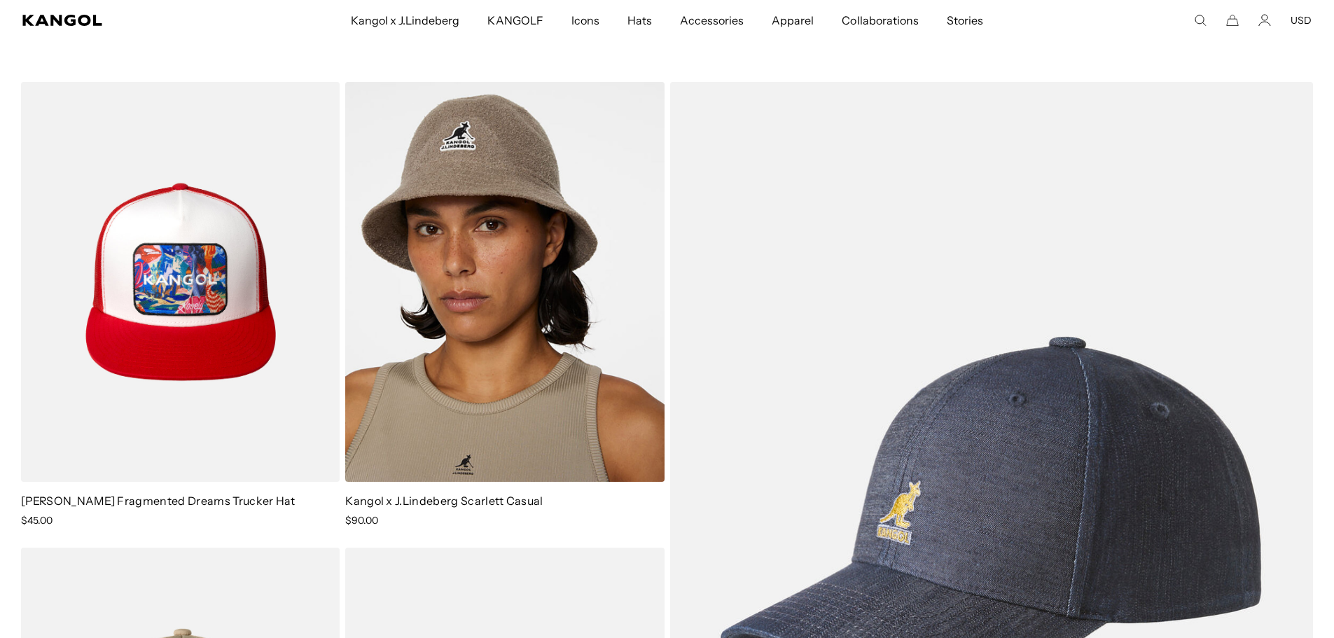
click at [104, 502] on link "[PERSON_NAME] Fragmented Dreams Trucker Hat" at bounding box center [158, 501] width 275 height 14
